Goal: Find specific page/section

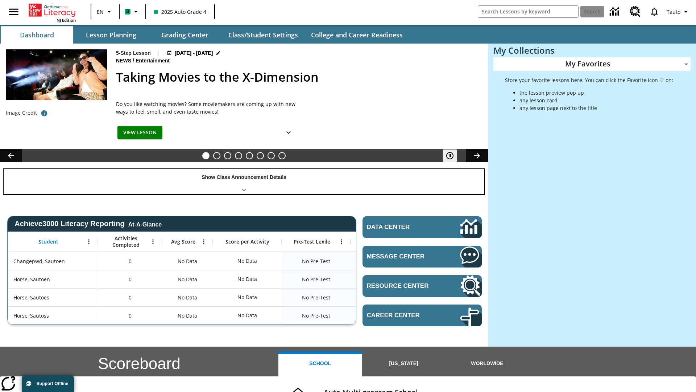
click at [244, 181] on div "Show Class Announcement Details" at bounding box center [244, 181] width 481 height 25
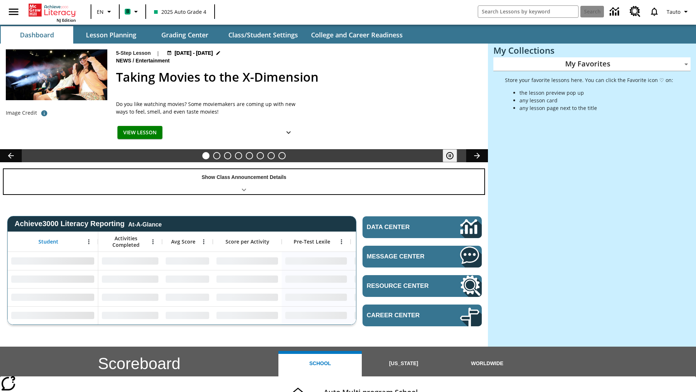
click at [244, 181] on div "Show Class Announcement Details" at bounding box center [244, 181] width 481 height 25
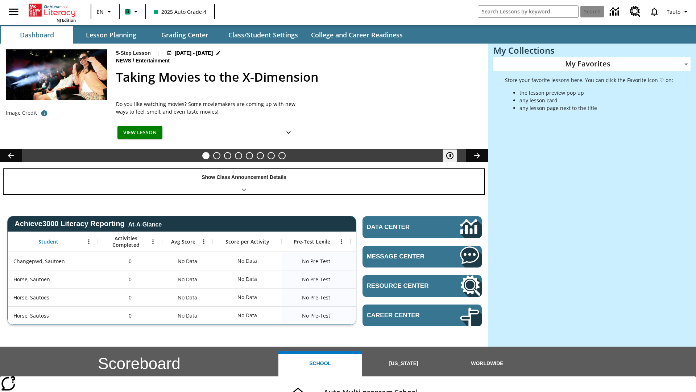
click at [244, 181] on div "Show Class Announcement Details" at bounding box center [244, 181] width 481 height 25
